Goal: Task Accomplishment & Management: Use online tool/utility

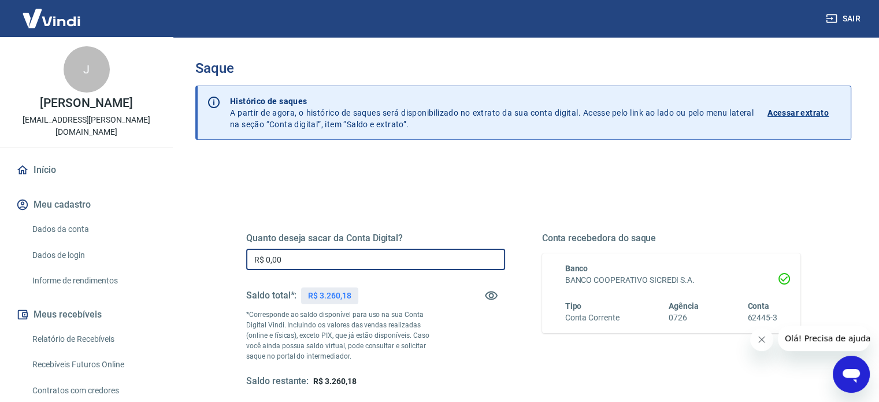
click at [301, 261] on input "R$ 0,00" at bounding box center [375, 259] width 259 height 21
